Goal: Check status

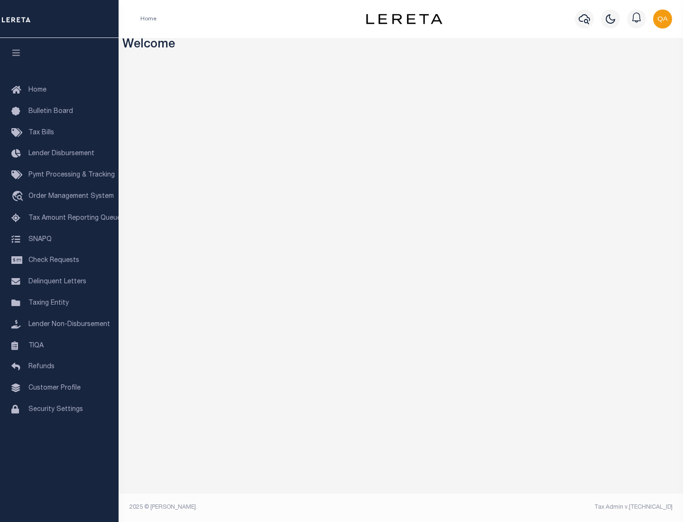
click at [59, 260] on span "Check Requests" at bounding box center [53, 260] width 51 height 7
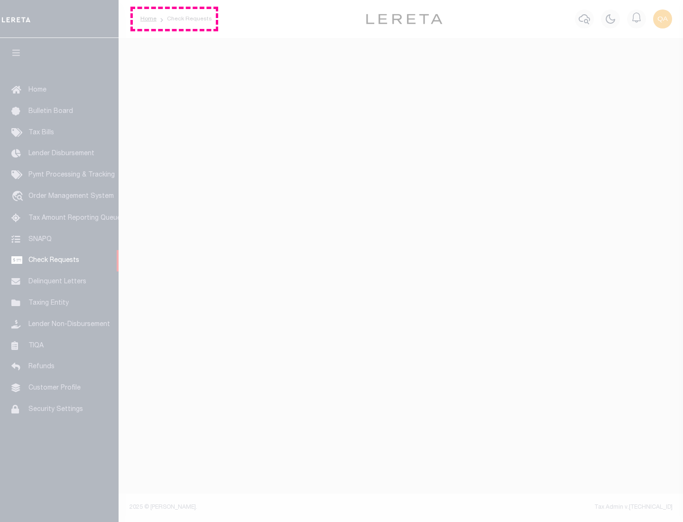
select select "50"
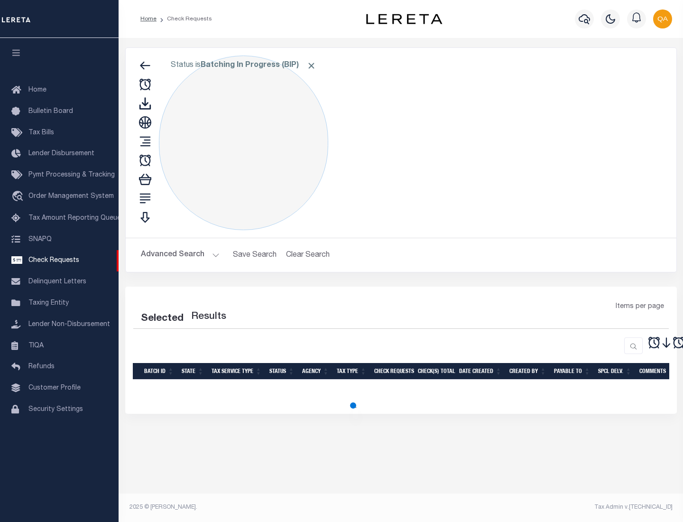
select select "50"
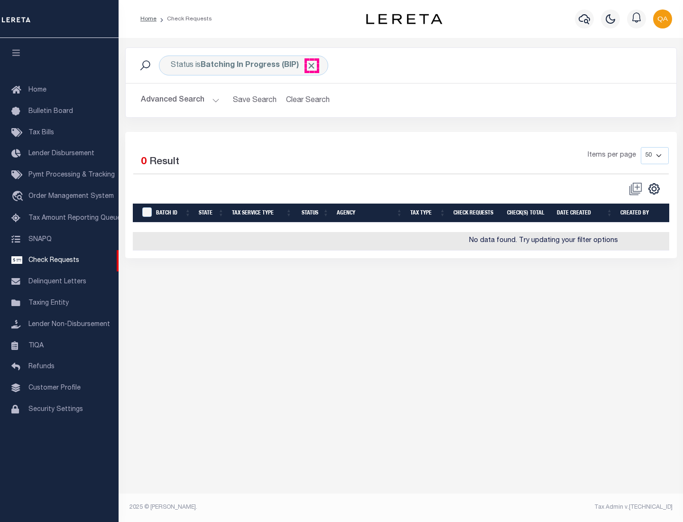
click at [312, 65] on span "Click to Remove" at bounding box center [311, 66] width 10 height 10
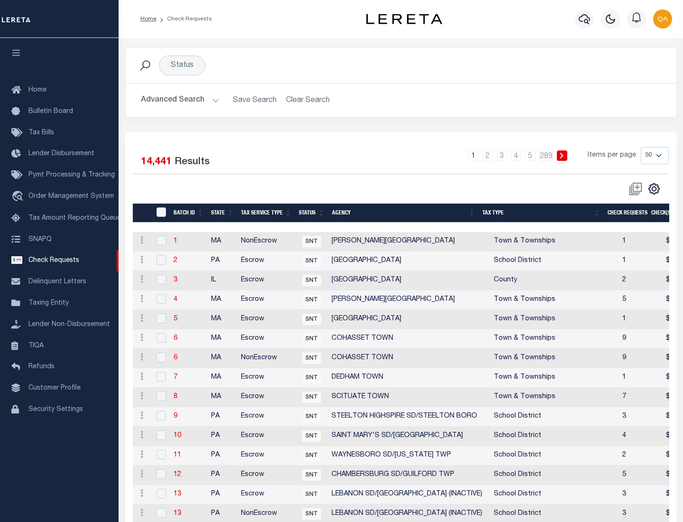
scroll to position [457, 0]
